Goal: Transaction & Acquisition: Purchase product/service

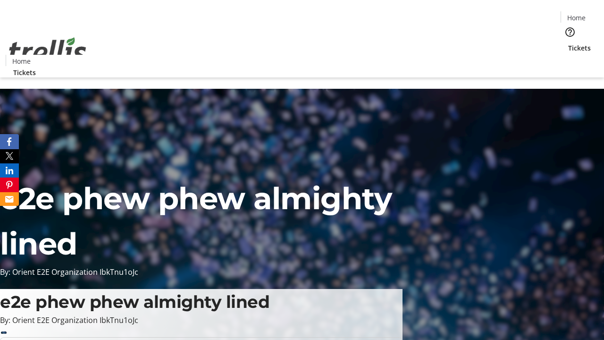
click at [568, 43] on span "Tickets" at bounding box center [579, 48] width 23 height 10
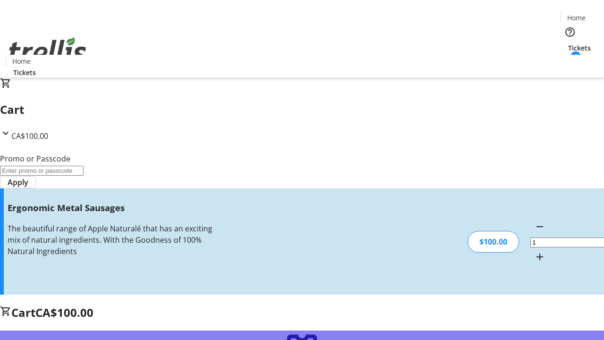
type input "FREE"
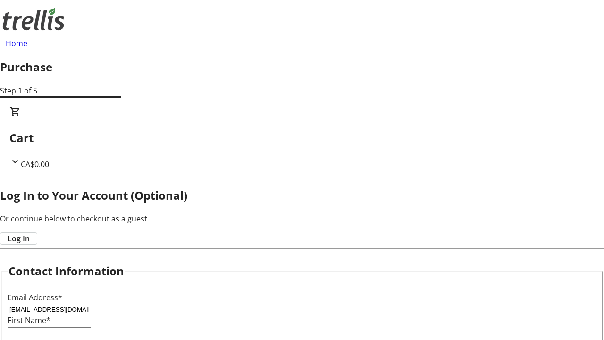
type input "[EMAIL_ADDRESS][DOMAIN_NAME]"
type input "[PERSON_NAME]"
